Goal: Entertainment & Leisure: Consume media (video, audio)

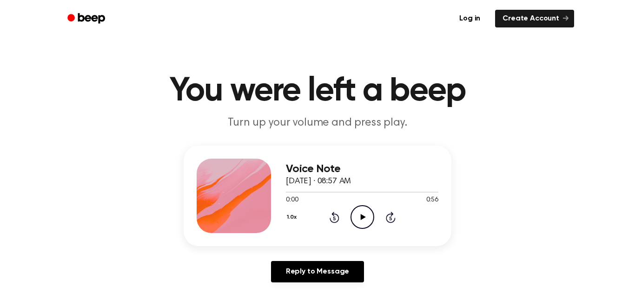
click at [386, 254] on div "Voice Note [DATE] · 08:57 AM 0:00 0:56 Your browser does not support the [objec…" at bounding box center [317, 217] width 612 height 144
click at [363, 220] on icon "Play Audio" at bounding box center [362, 217] width 24 height 24
click at [363, 220] on icon "Pause Audio" at bounding box center [362, 217] width 24 height 24
click at [363, 220] on icon "Play Audio" at bounding box center [362, 217] width 24 height 24
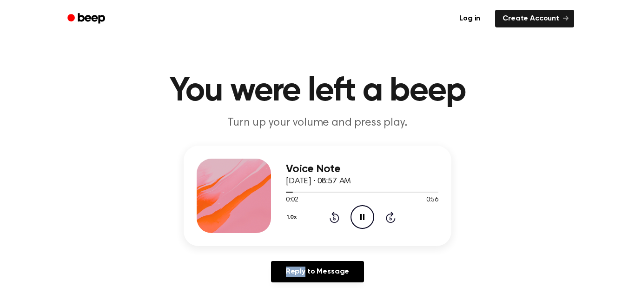
click at [363, 220] on icon "Pause Audio" at bounding box center [362, 217] width 24 height 24
click at [363, 220] on icon "Play Audio" at bounding box center [362, 217] width 24 height 24
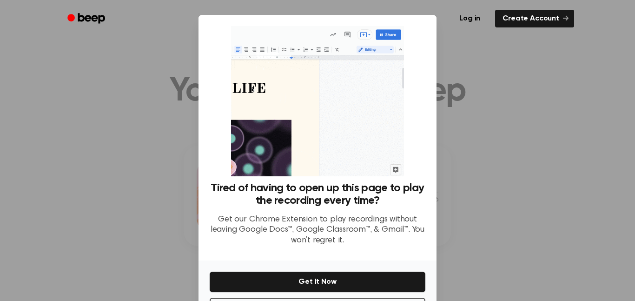
scroll to position [38, 0]
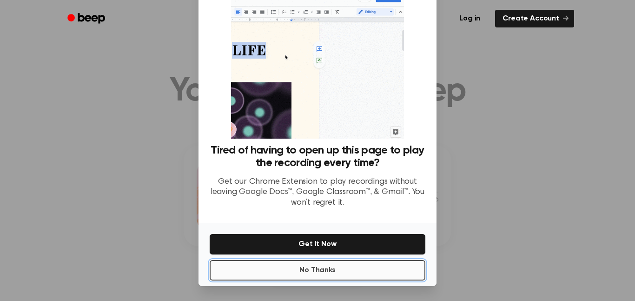
click at [361, 267] on button "No Thanks" at bounding box center [318, 270] width 216 height 20
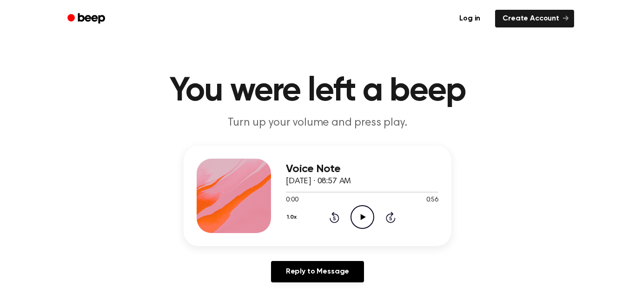
click at [368, 223] on icon "Play Audio" at bounding box center [362, 217] width 24 height 24
